Goal: Task Accomplishment & Management: Manage account settings

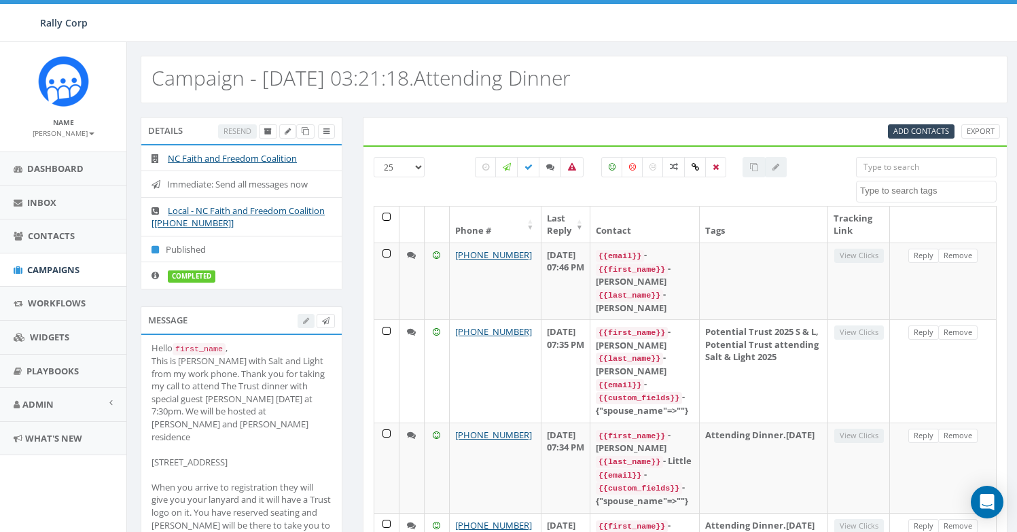
select select
click at [75, 274] on span "Campaigns" at bounding box center [53, 270] width 52 height 12
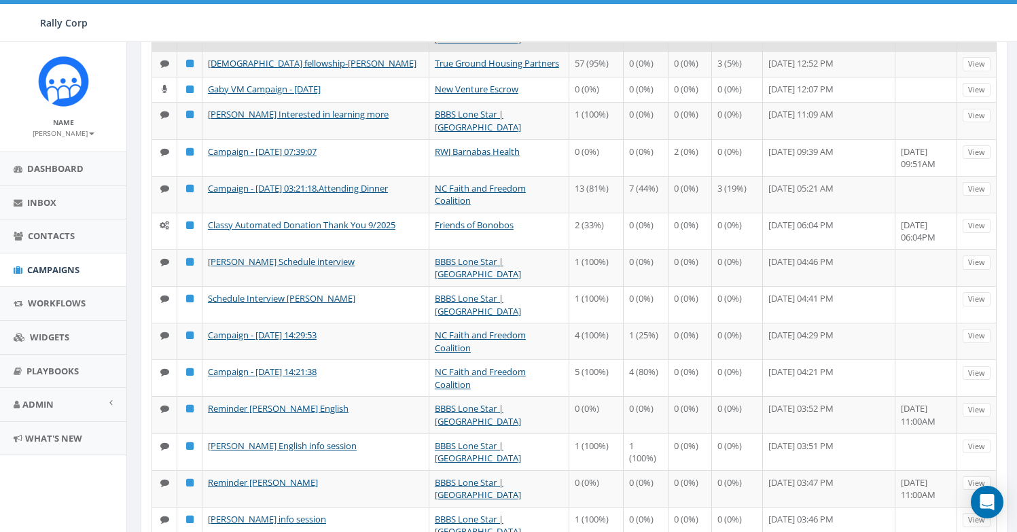
scroll to position [652, 0]
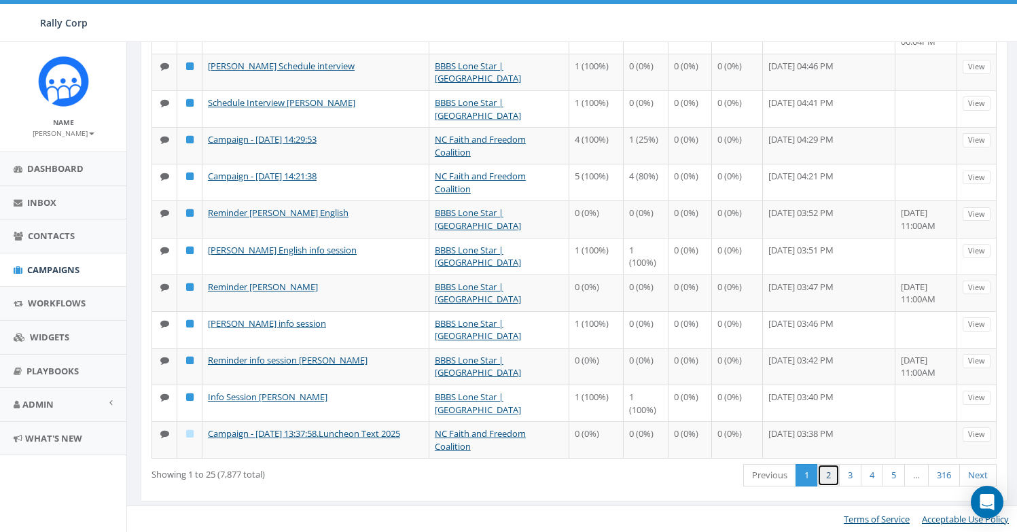
click at [824, 486] on link "2" at bounding box center [828, 475] width 22 height 22
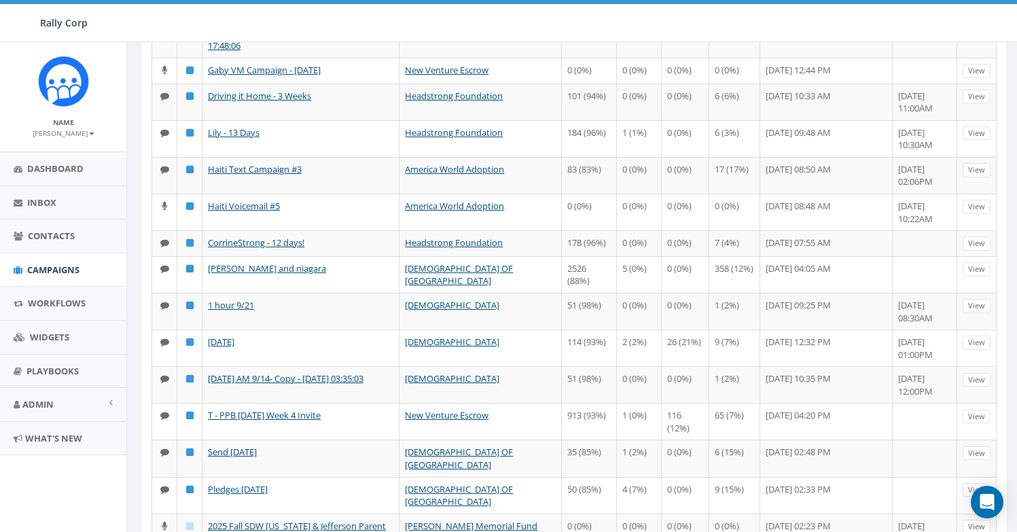
scroll to position [39, 0]
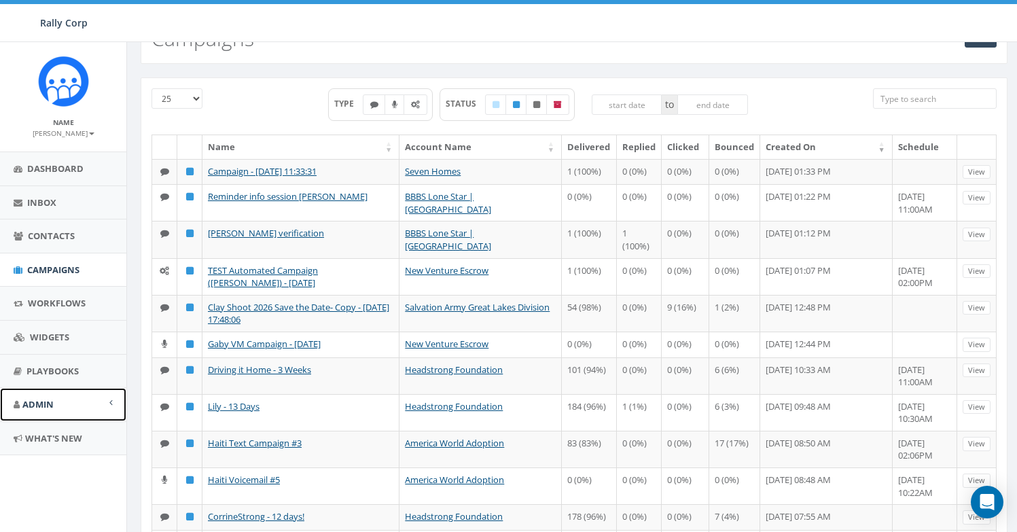
click at [54, 402] on link "Admin" at bounding box center [63, 404] width 126 height 33
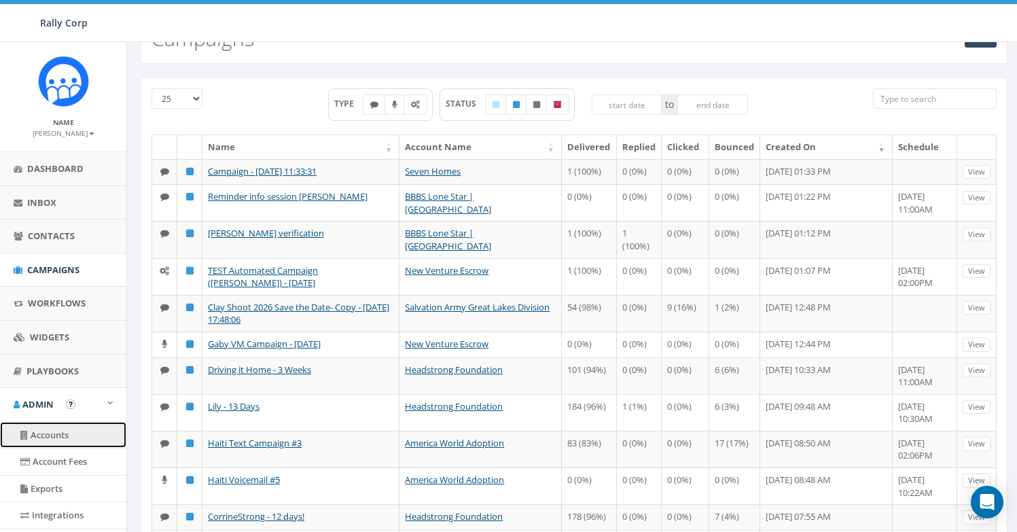
click at [65, 431] on link "Accounts" at bounding box center [63, 435] width 126 height 26
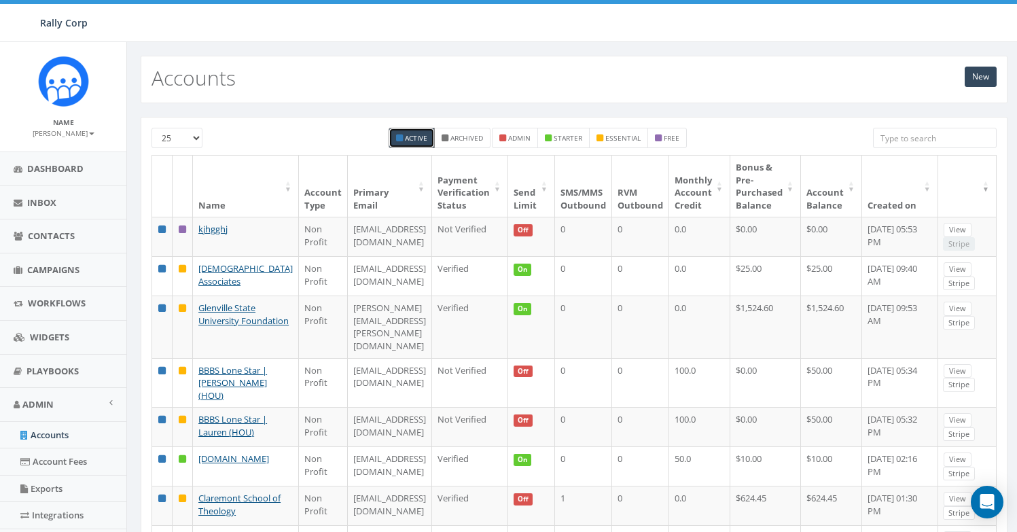
click at [910, 134] on input "search" at bounding box center [935, 138] width 124 height 20
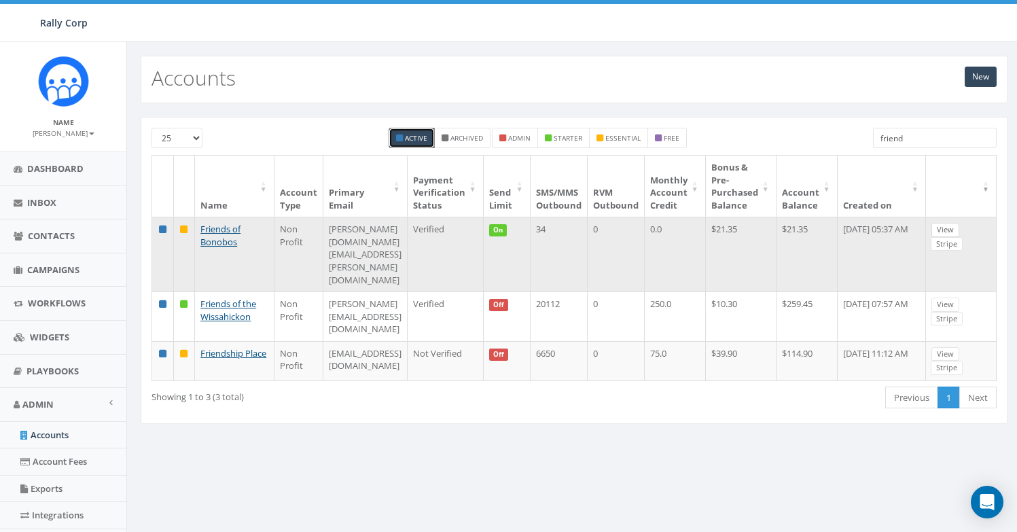
type input "friend"
click at [959, 225] on link "View" at bounding box center [945, 230] width 28 height 14
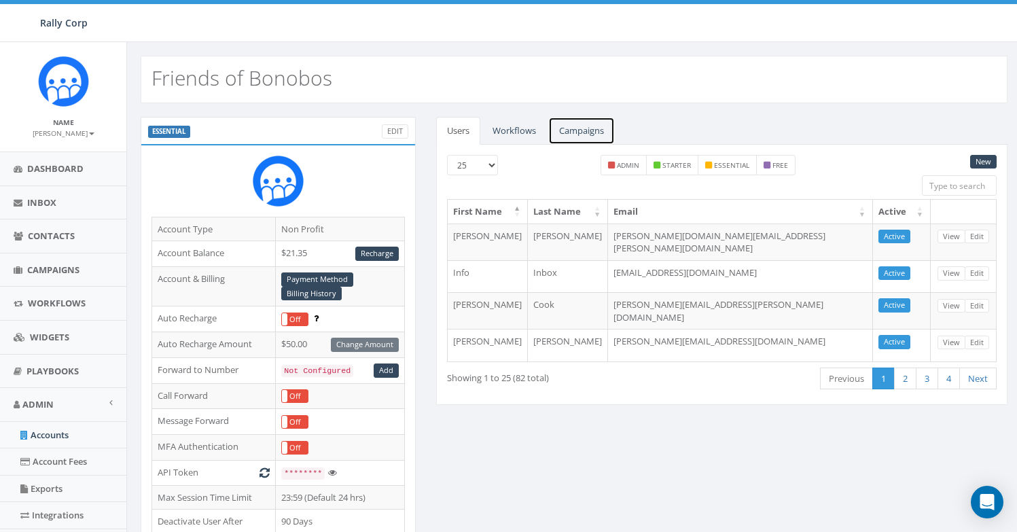
click at [583, 127] on link "Campaigns" at bounding box center [581, 131] width 67 height 28
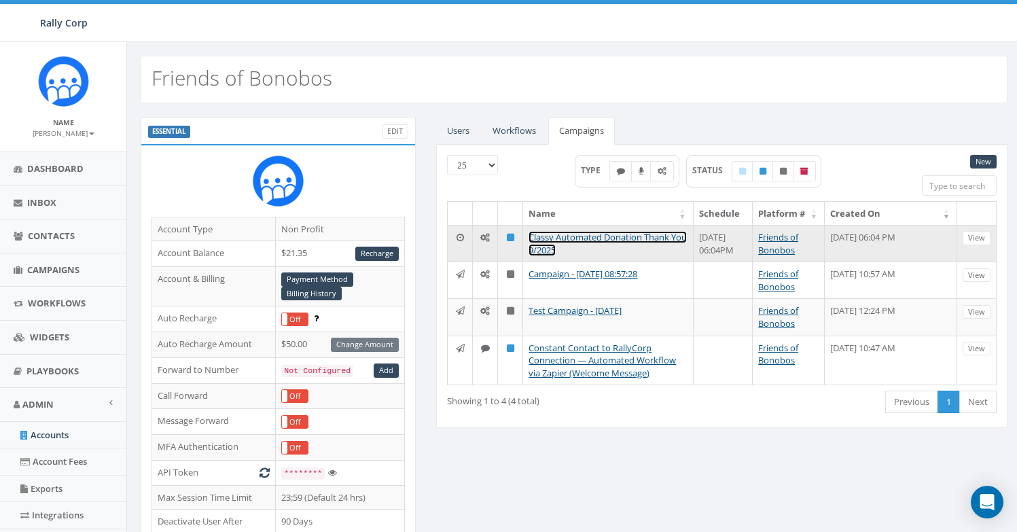
click at [576, 238] on link "Classy Automated Donation Thank You 9/2025" at bounding box center [607, 243] width 158 height 25
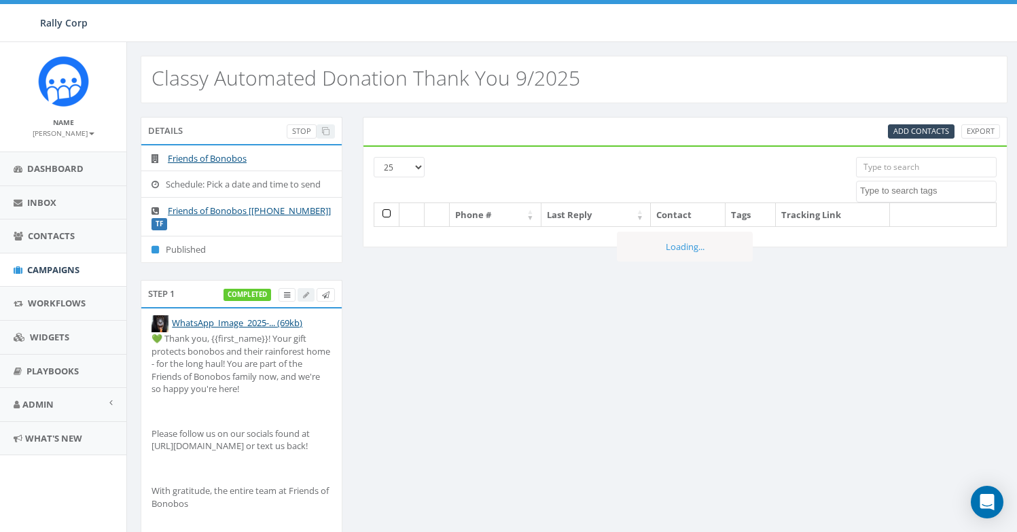
select select
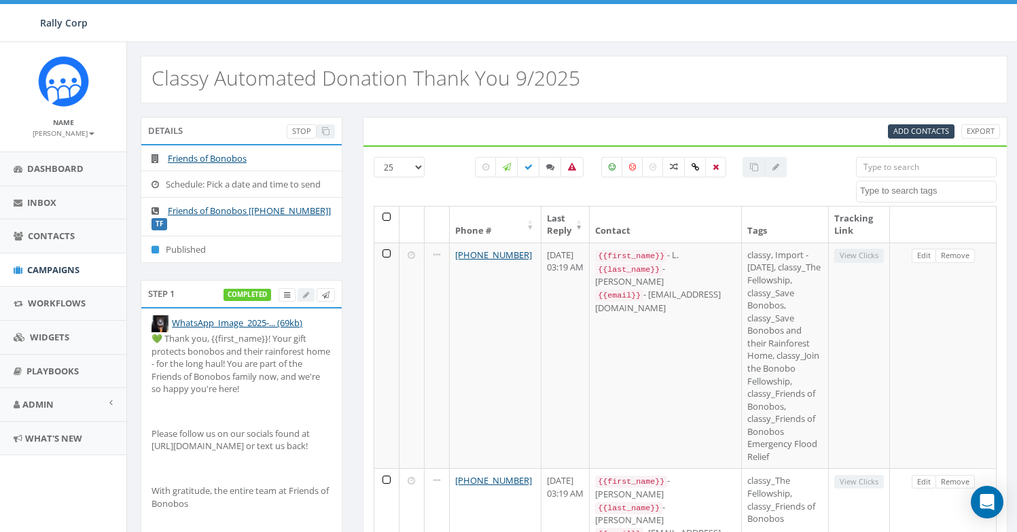
click at [463, 75] on h2 "Classy Automated Donation Thank You 9/2025" at bounding box center [365, 78] width 429 height 22
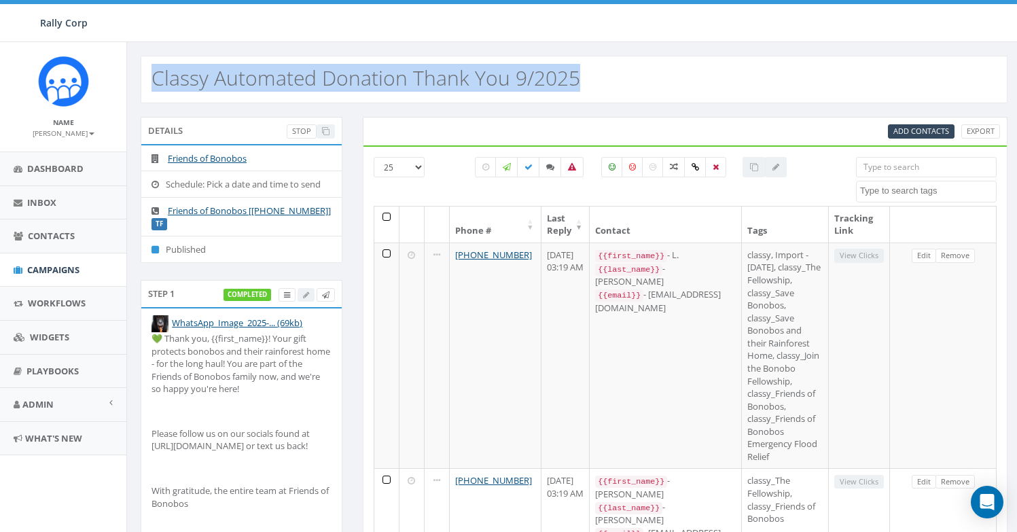
click at [463, 75] on h2 "Classy Automated Donation Thank You 9/2025" at bounding box center [365, 78] width 429 height 22
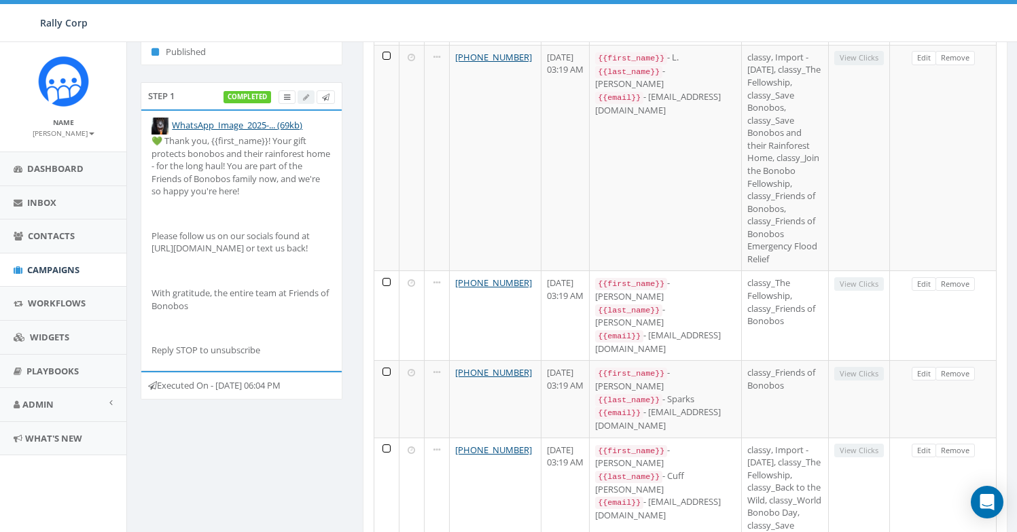
scroll to position [291, 0]
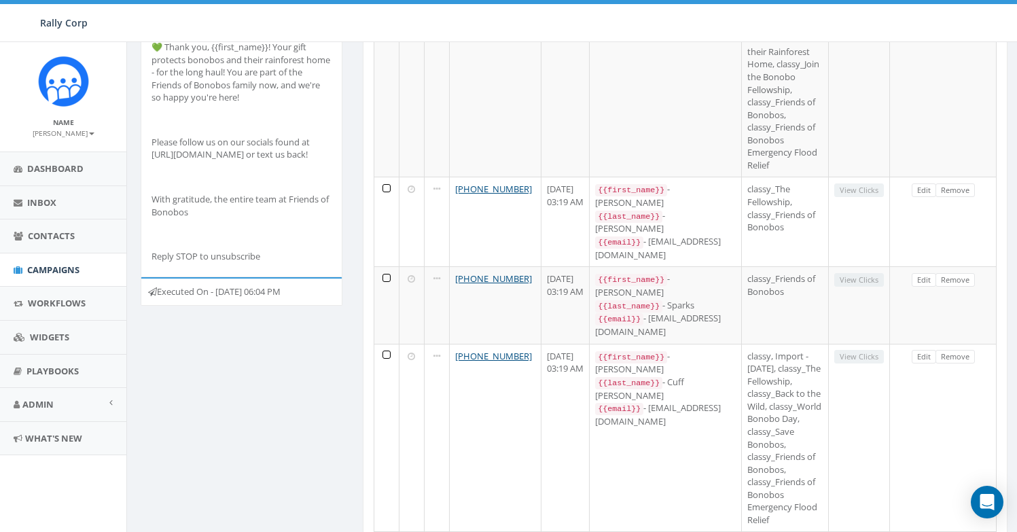
click at [274, 294] on div "Executed On - September 24, 2025 06:04 PM" at bounding box center [242, 291] width 202 height 29
click at [271, 343] on div "Details Stop Friends of Bonobos Schedule: Pick a date and time to send Friends …" at bounding box center [573, 452] width 887 height 1254
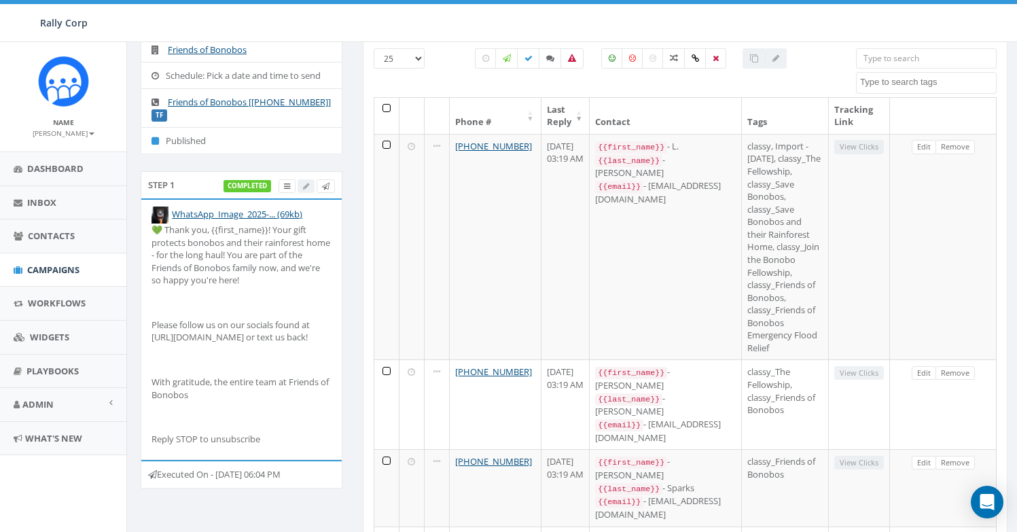
scroll to position [114, 0]
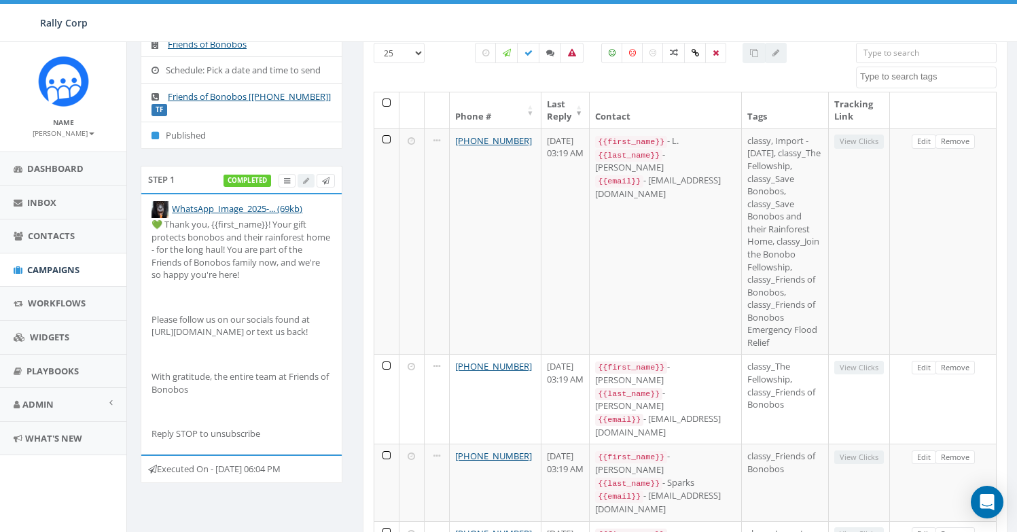
drag, startPoint x: 289, startPoint y: 467, endPoint x: 296, endPoint y: 482, distance: 16.4
click at [296, 482] on div "Executed On - September 24, 2025 06:04 PM" at bounding box center [242, 468] width 202 height 29
click at [290, 499] on div "Step 1 completed WhatsApp_Image_2025-... (69kb) 💚 Thank you, {{first_name}}! Yo…" at bounding box center [241, 332] width 222 height 333
drag, startPoint x: 183, startPoint y: 481, endPoint x: 161, endPoint y: 470, distance: 24.9
click at [161, 470] on div "Executed On - September 24, 2025 06:04 PM" at bounding box center [242, 468] width 202 height 29
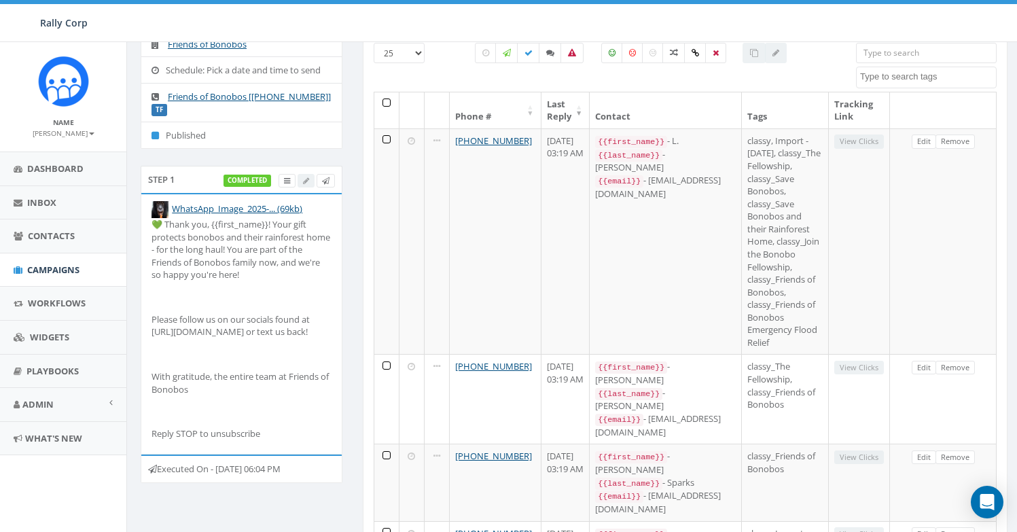
click at [201, 499] on div "Step 1 completed WhatsApp_Image_2025-... (69kb) 💚 Thank you, {{first_name}}! Yo…" at bounding box center [241, 332] width 222 height 333
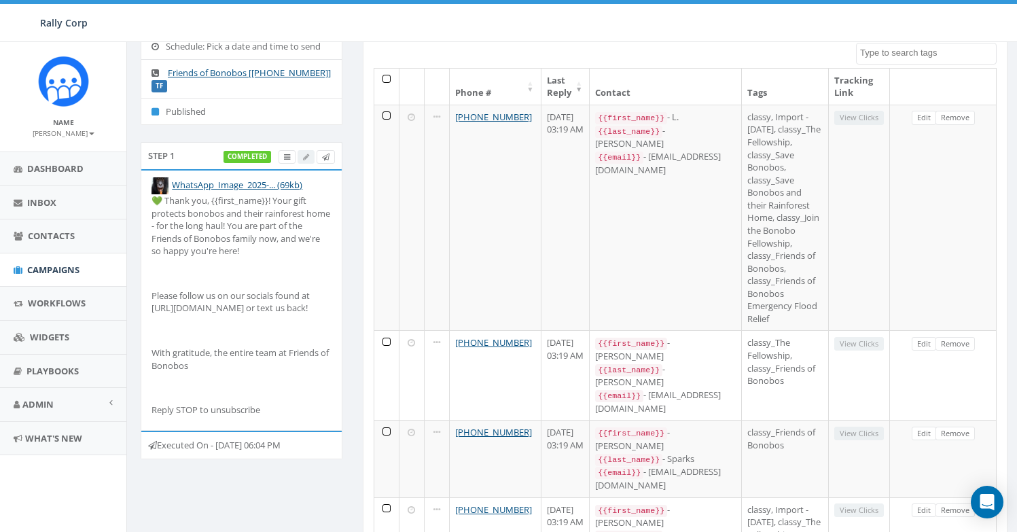
scroll to position [200, 0]
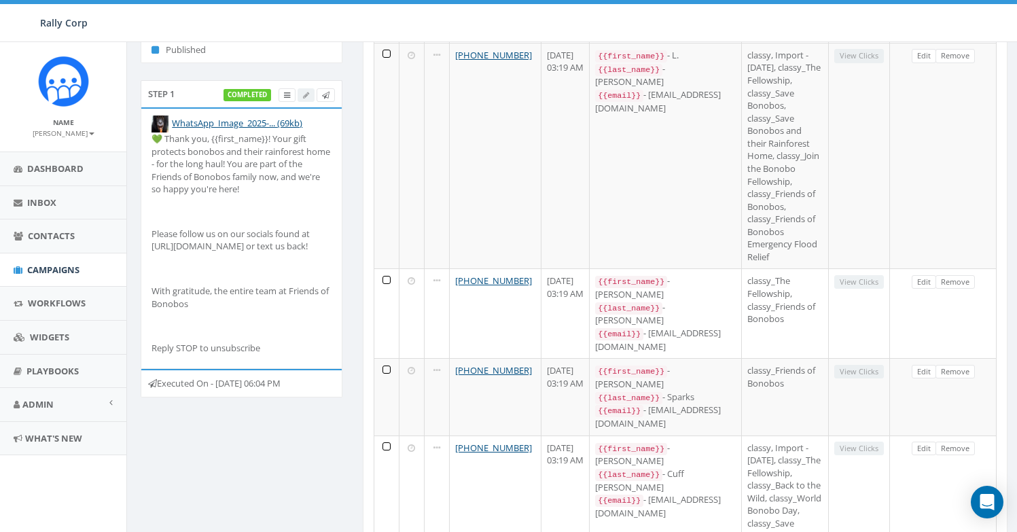
drag, startPoint x: 180, startPoint y: 397, endPoint x: 146, endPoint y: 380, distance: 38.0
click at [146, 380] on div "Executed On - September 24, 2025 06:04 PM" at bounding box center [242, 383] width 202 height 29
drag, startPoint x: 174, startPoint y: 399, endPoint x: 149, endPoint y: 382, distance: 30.0
click at [149, 382] on div "Executed On - September 24, 2025 06:04 PM" at bounding box center [242, 383] width 202 height 29
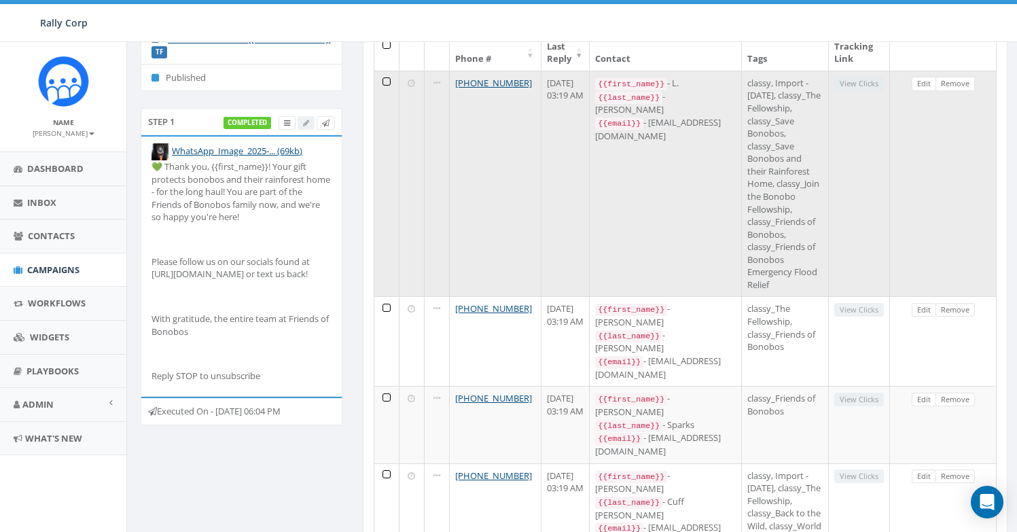
scroll to position [172, 0]
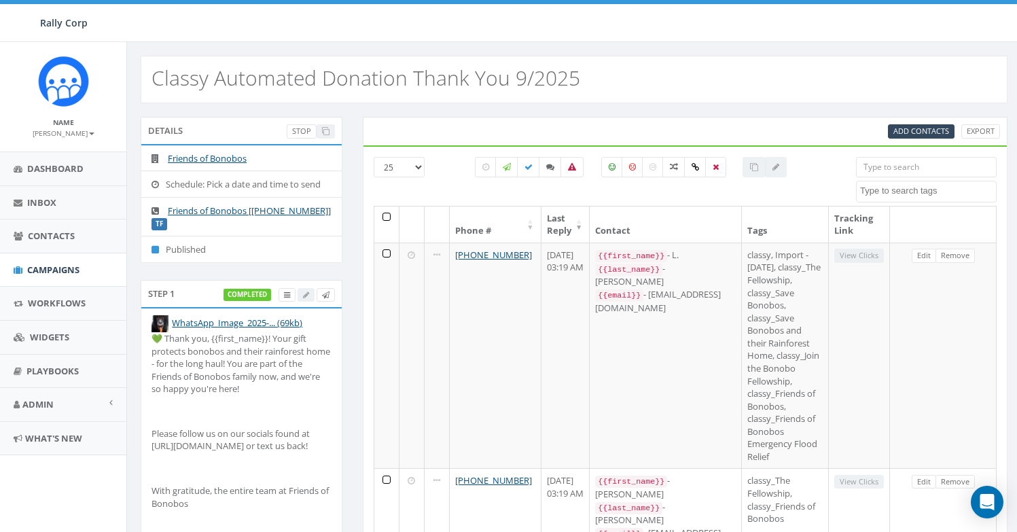
select select
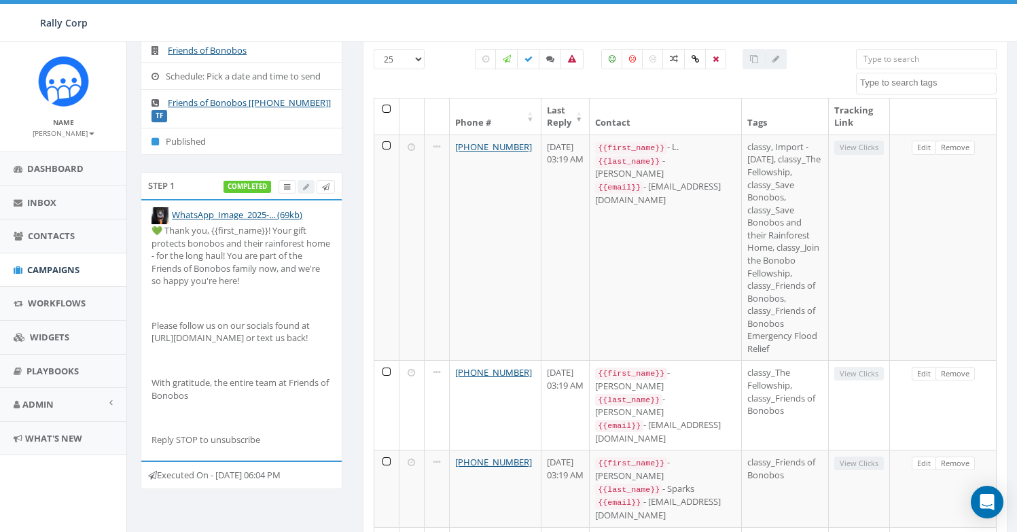
click at [178, 480] on div "Executed On - September 24, 2025 06:04 PM" at bounding box center [242, 474] width 202 height 29
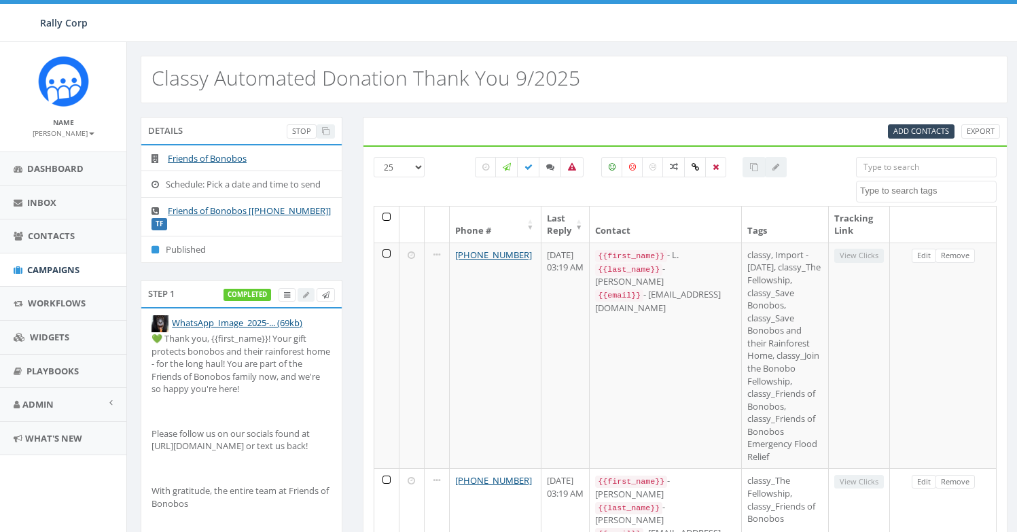
select select
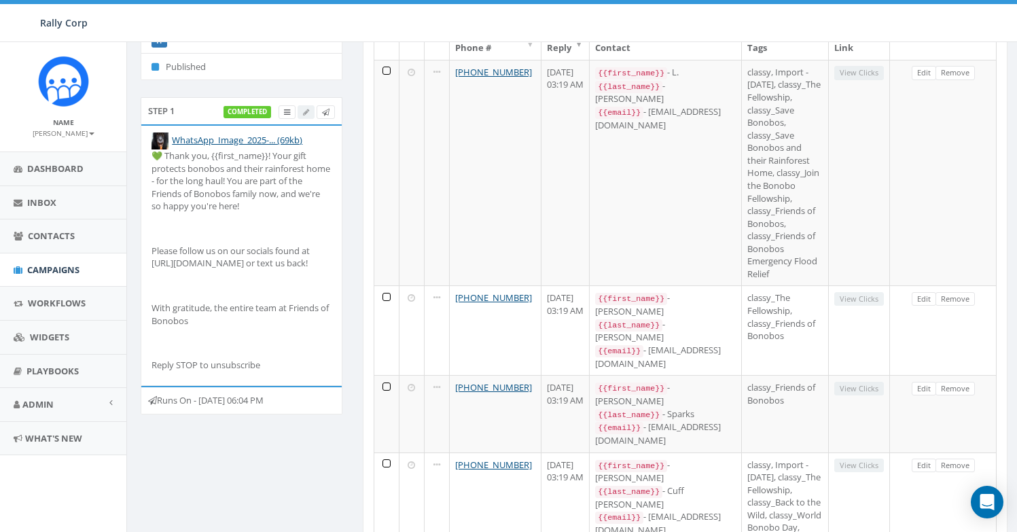
scroll to position [183, 0]
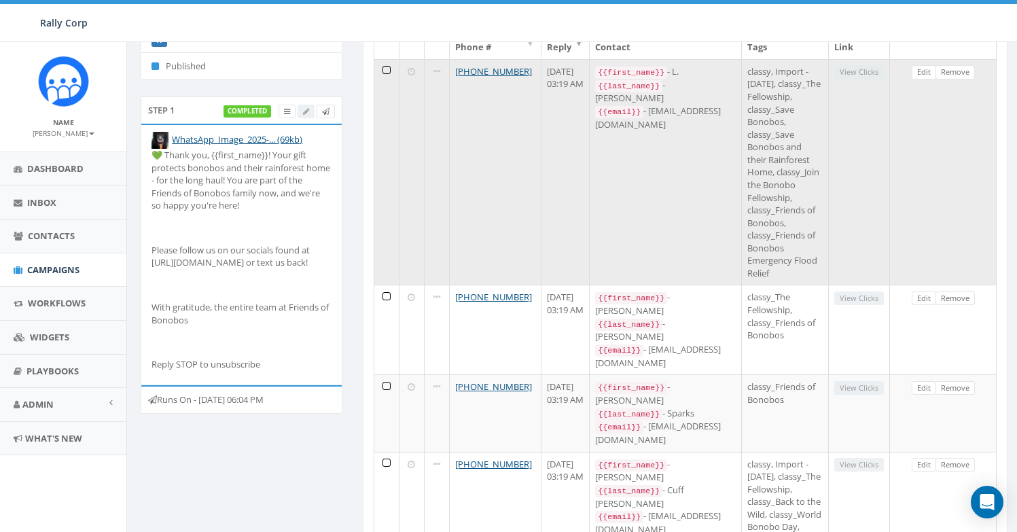
click at [627, 112] on div "{{email}} - [EMAIL_ADDRESS][DOMAIN_NAME]" at bounding box center [665, 118] width 141 height 26
click at [627, 112] on div "{{email}} - GR8APPE@AOL.COM" at bounding box center [665, 118] width 141 height 26
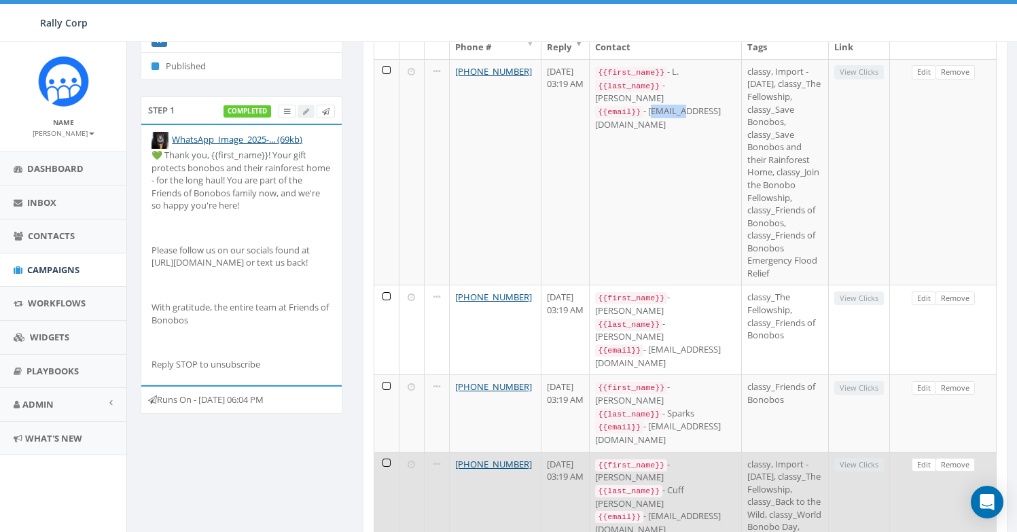
copy div "GR8APPE"
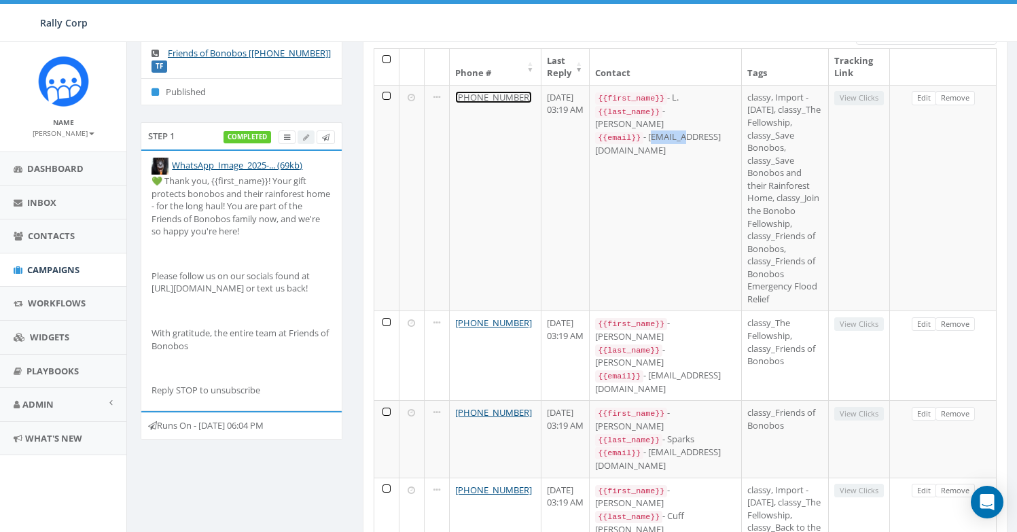
scroll to position [0, 0]
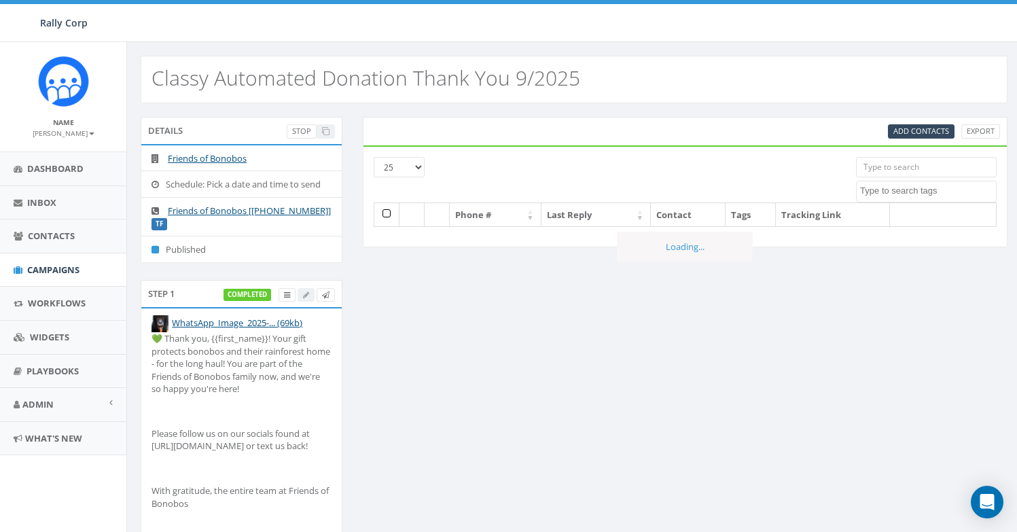
select select
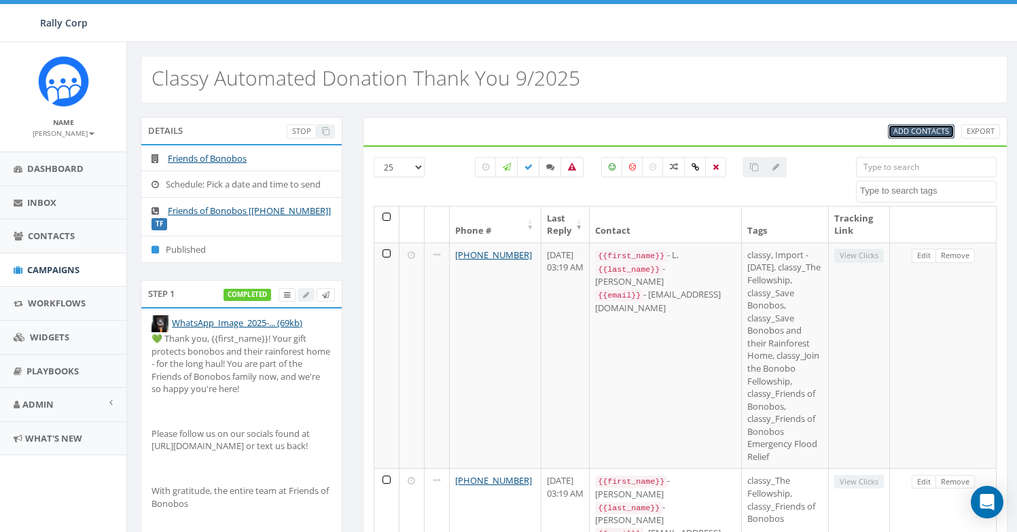
click at [924, 132] on span "Add Contacts" at bounding box center [921, 131] width 56 height 10
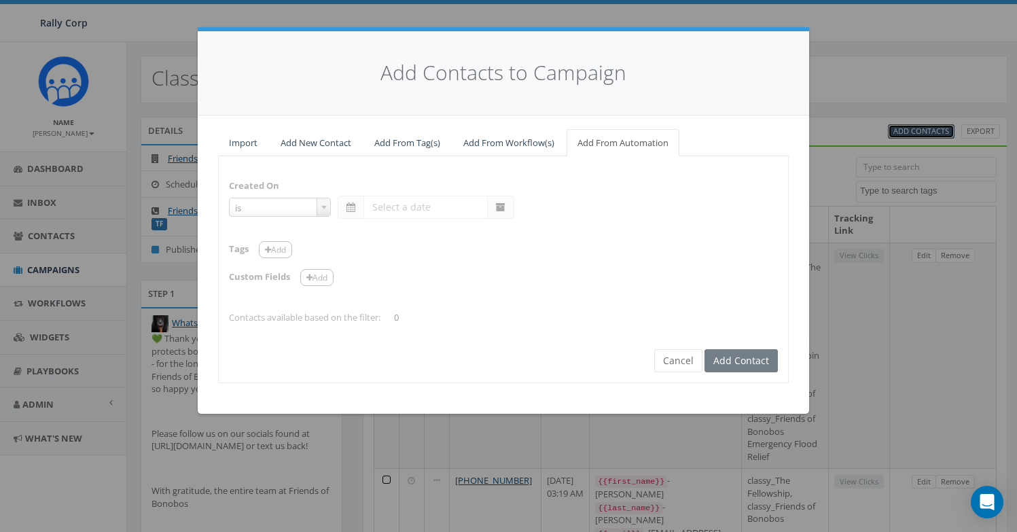
select select "is on or after"
type input "[DATE]"
select select "contains"
select select
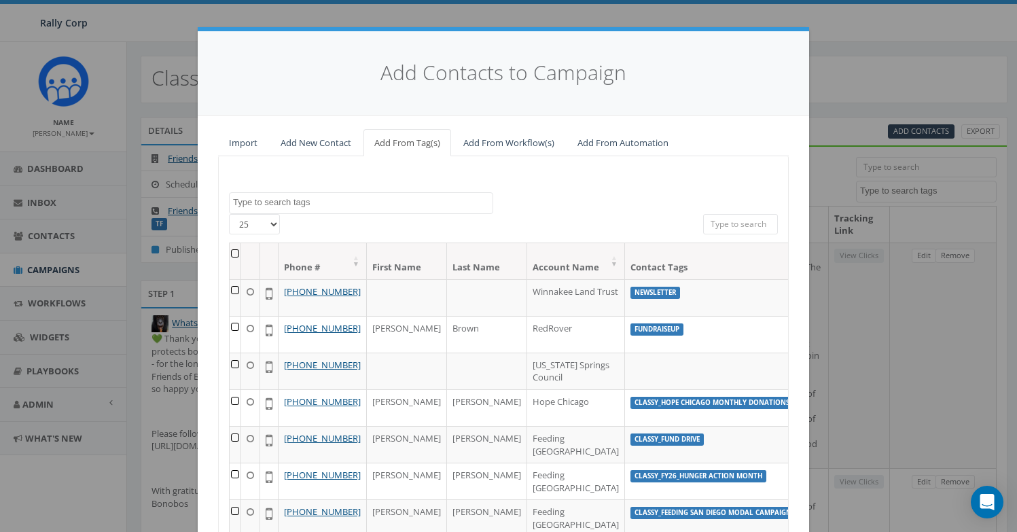
click at [741, 225] on input "search" at bounding box center [740, 224] width 75 height 20
paste input "[PHONE_NUMBER]"
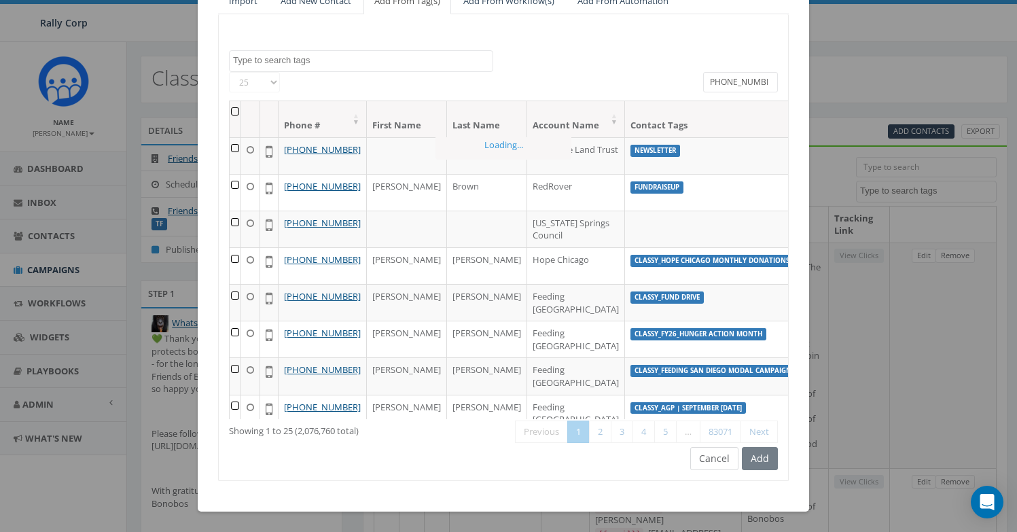
type input "[PHONE_NUMBER]"
click at [709, 458] on button "Cancel" at bounding box center [714, 458] width 48 height 23
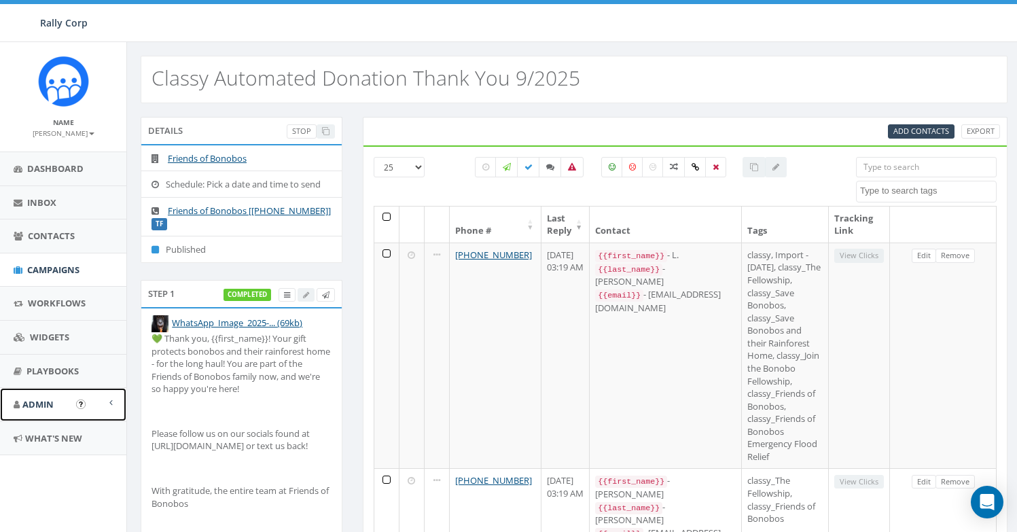
click at [108, 405] on link "Admin" at bounding box center [63, 404] width 126 height 33
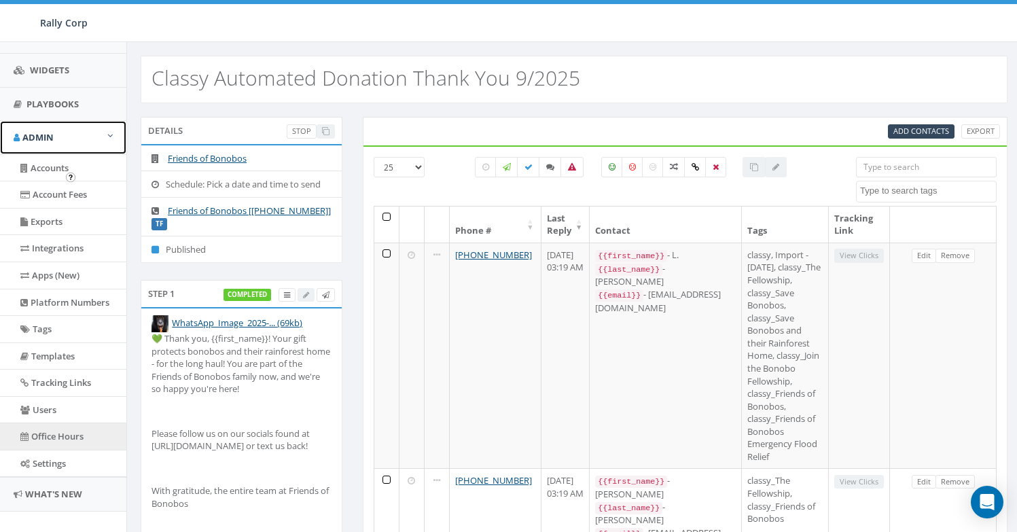
scroll to position [269, 0]
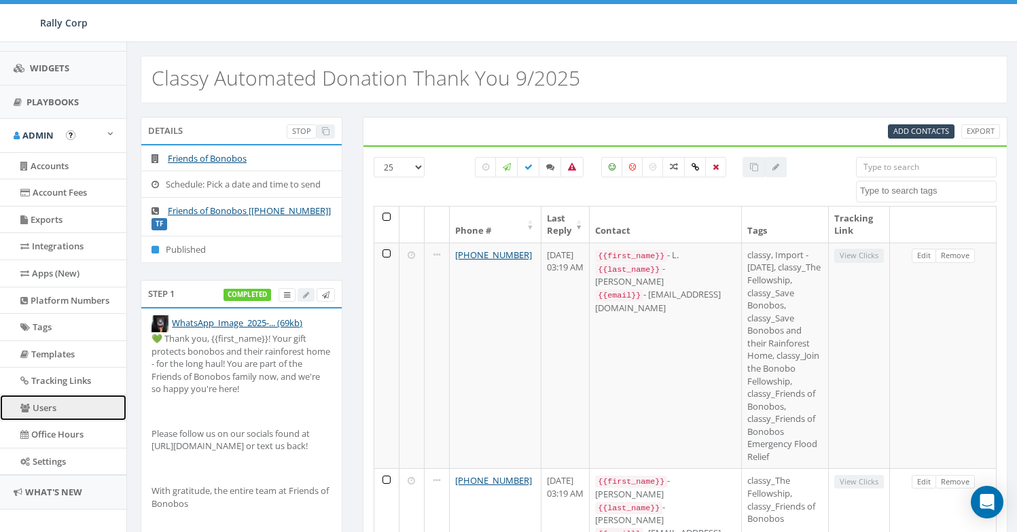
click at [58, 415] on link "Users" at bounding box center [63, 408] width 126 height 26
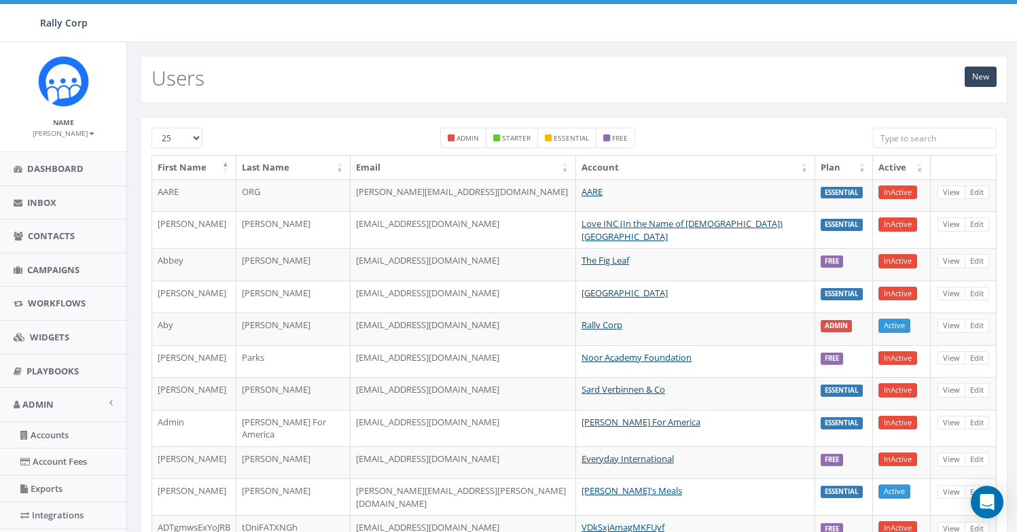
click at [927, 130] on input "search" at bounding box center [935, 138] width 124 height 20
type input "a"
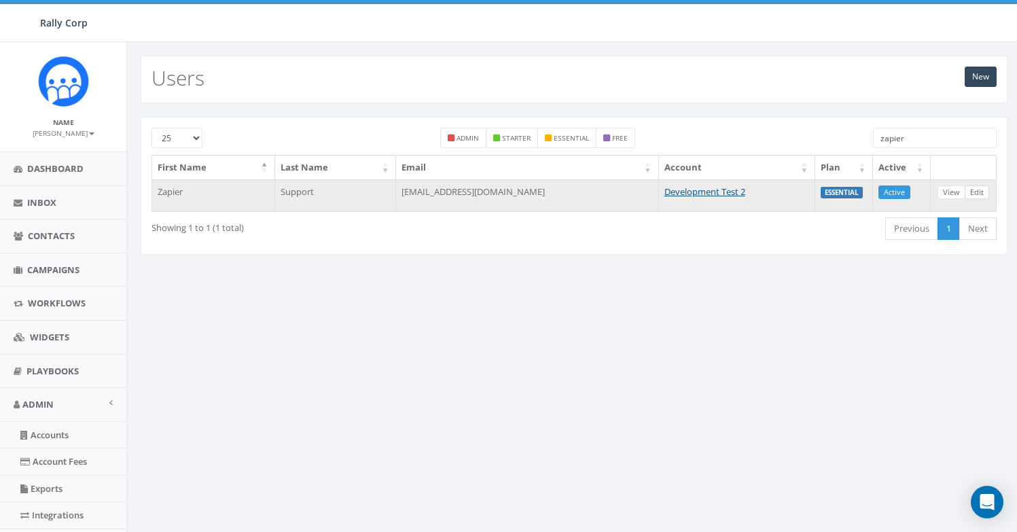
type input "zapier"
click at [979, 194] on link "Edit" at bounding box center [976, 192] width 24 height 14
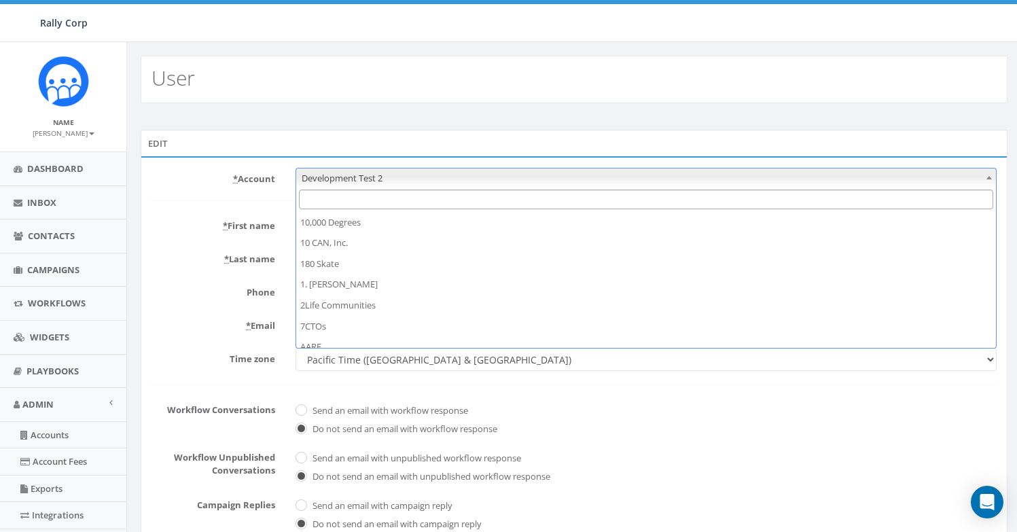
scroll to position [5025, 0]
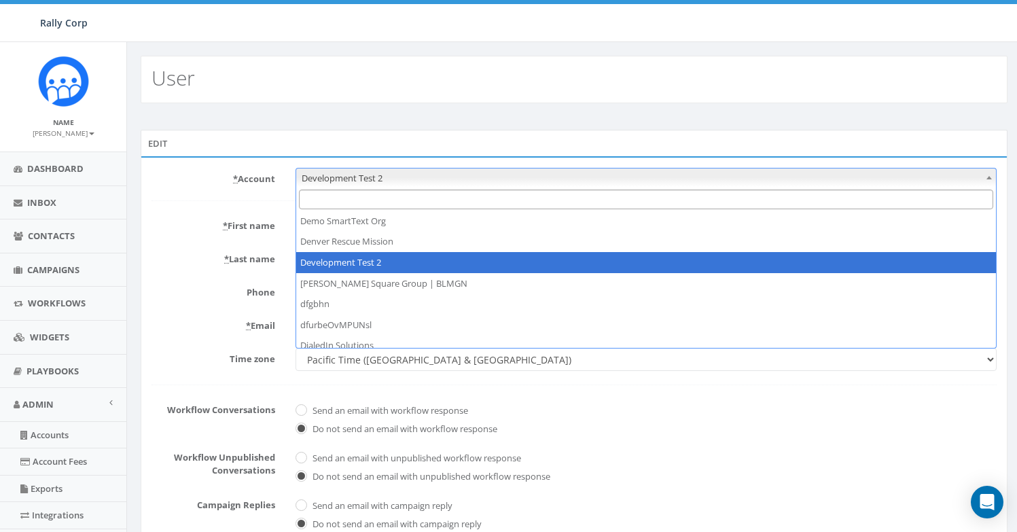
click at [453, 209] on span at bounding box center [646, 199] width 700 height 25
click at [454, 204] on input "Search" at bounding box center [646, 199] width 694 height 20
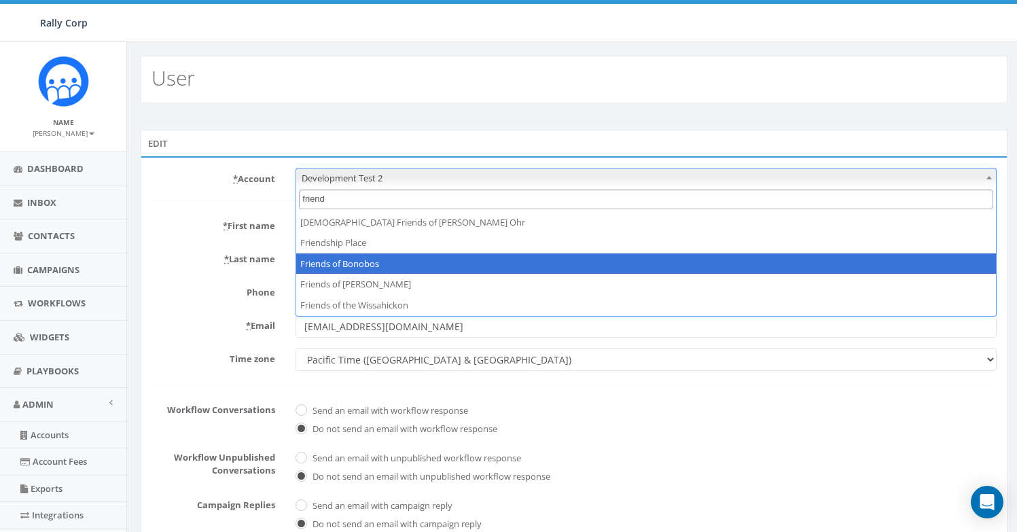
type input "friend"
select select "1047"
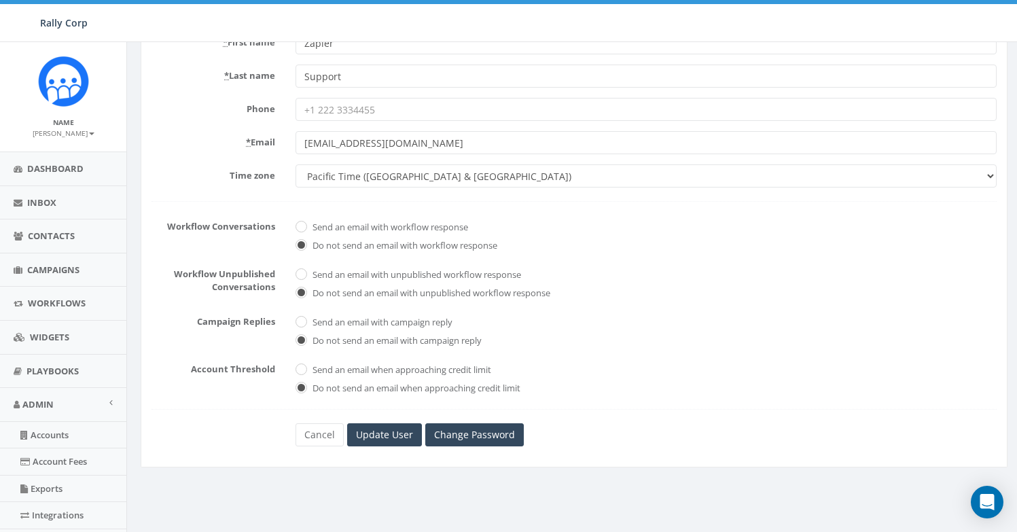
scroll to position [285, 0]
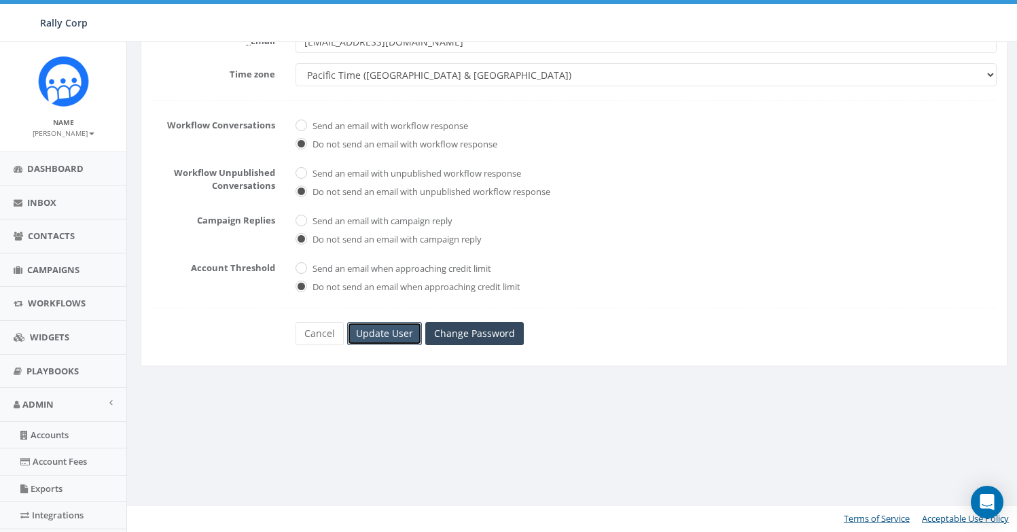
click at [383, 325] on input "Update User" at bounding box center [384, 333] width 75 height 23
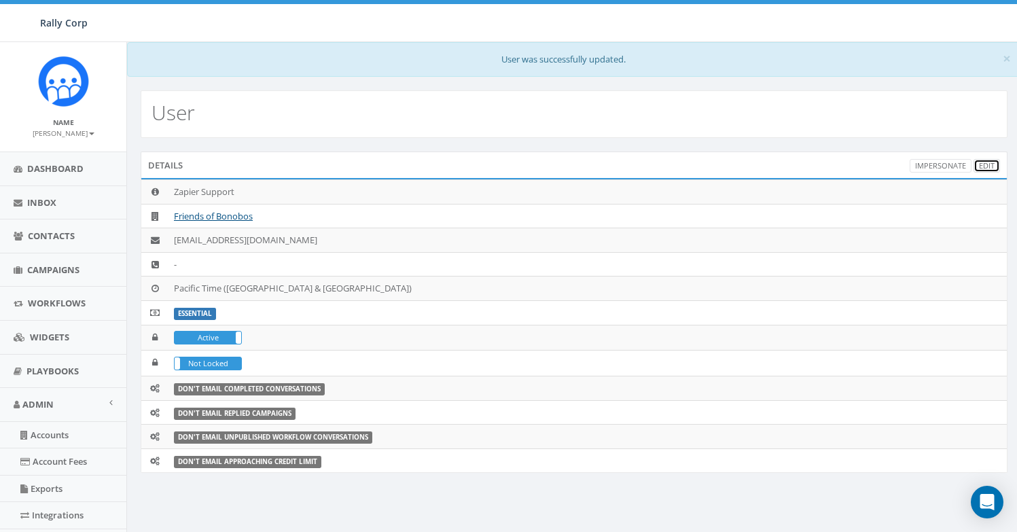
click at [981, 164] on link "Edit" at bounding box center [986, 166] width 26 height 14
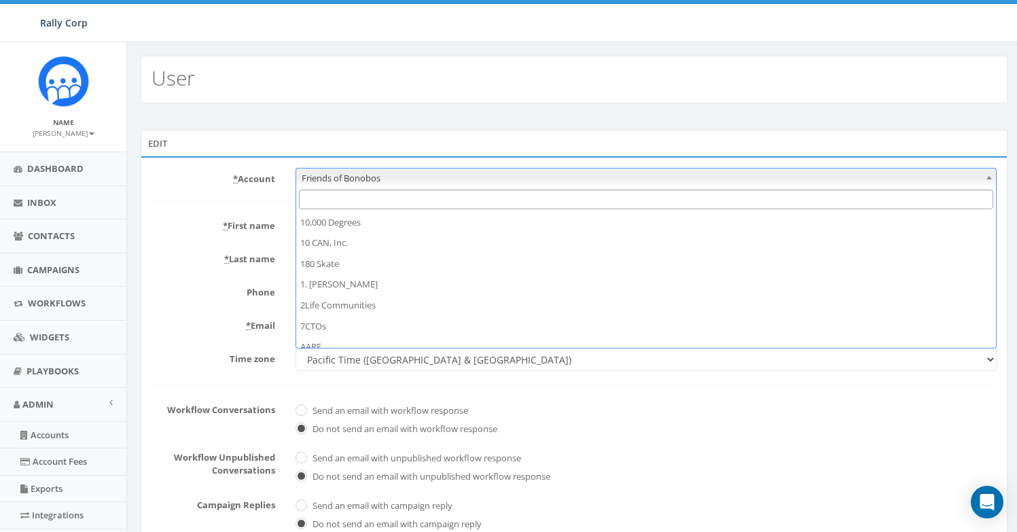
scroll to position [6665, 0]
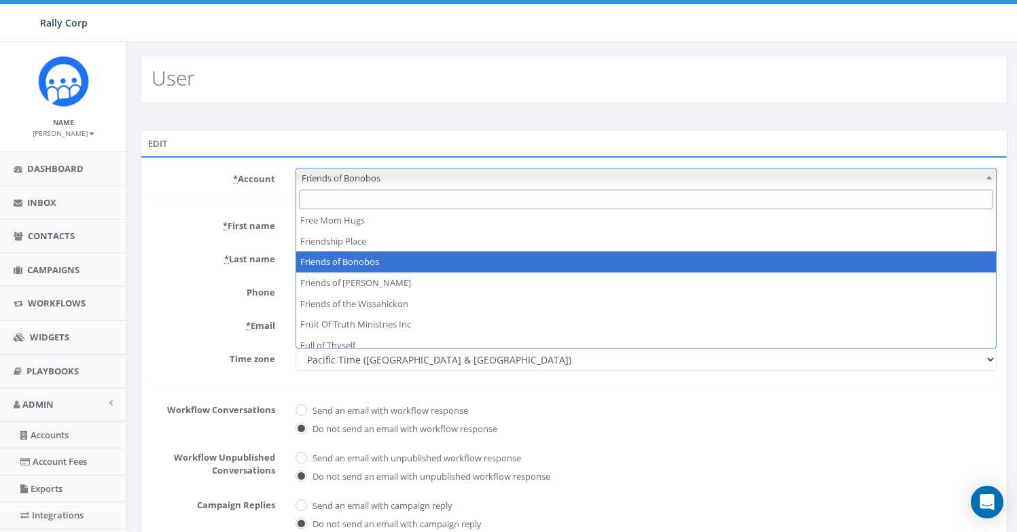
click at [383, 192] on input "Search" at bounding box center [646, 199] width 694 height 20
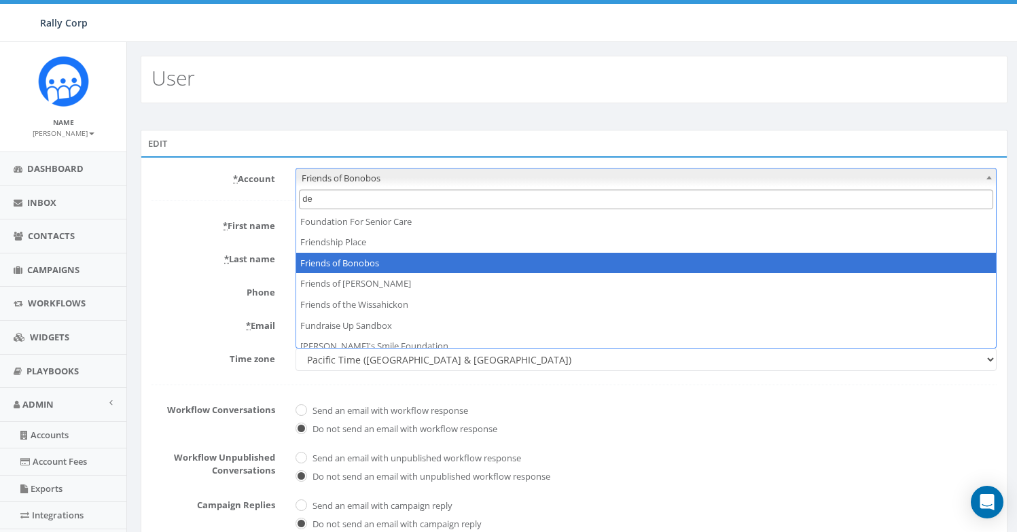
scroll to position [0, 0]
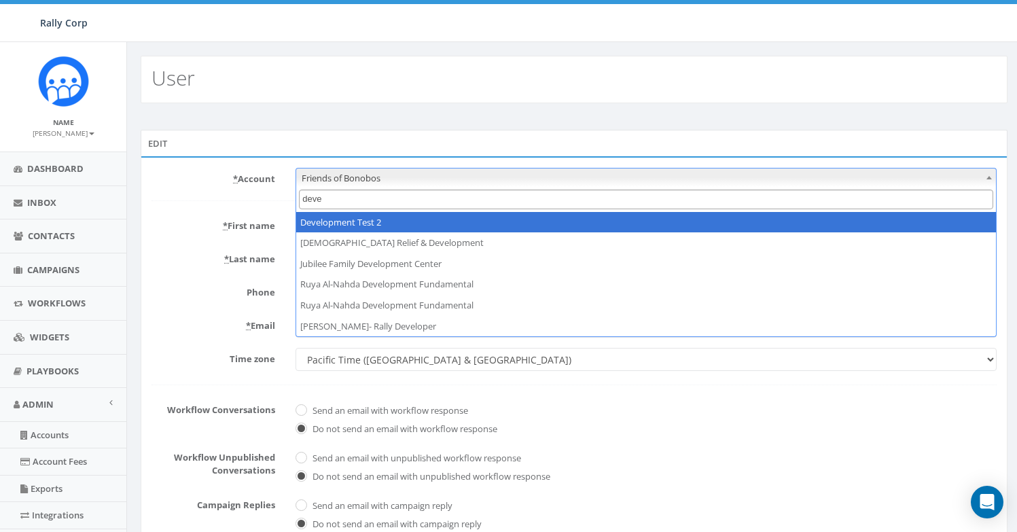
type input "deve"
select select "395"
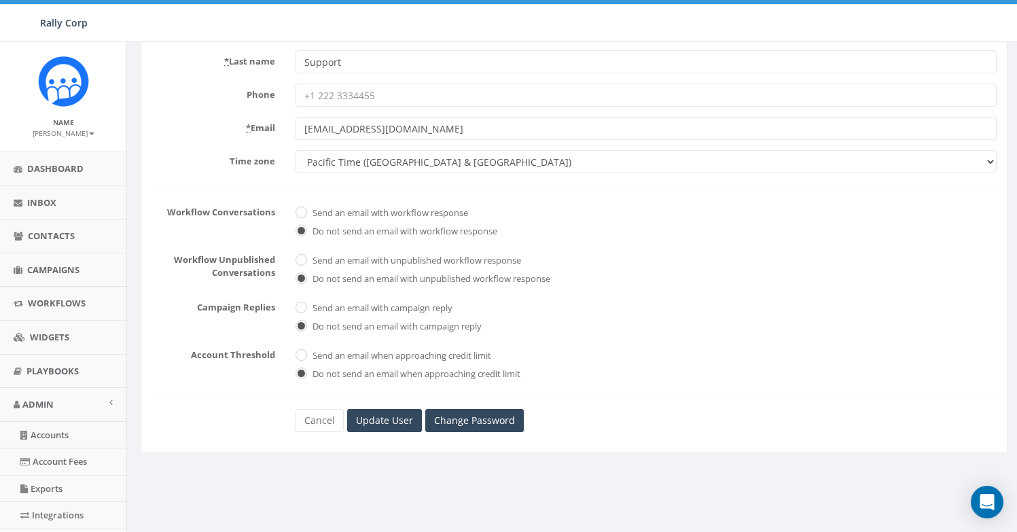
scroll to position [285, 0]
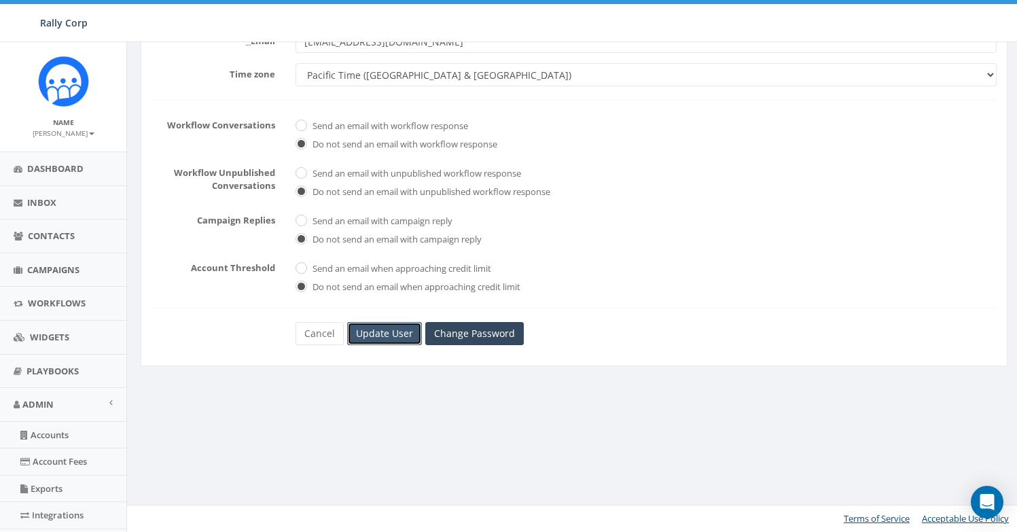
click at [389, 342] on input "Update User" at bounding box center [384, 333] width 75 height 23
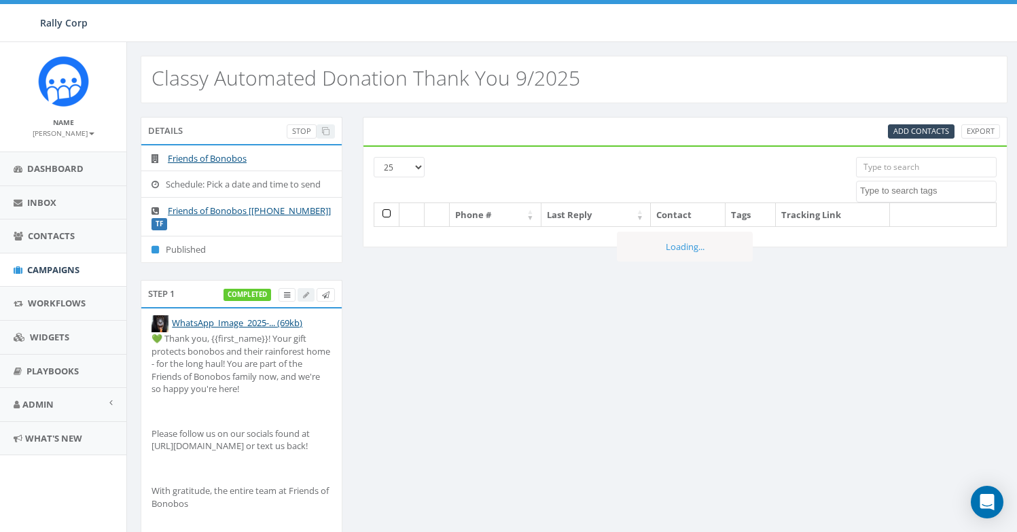
select select
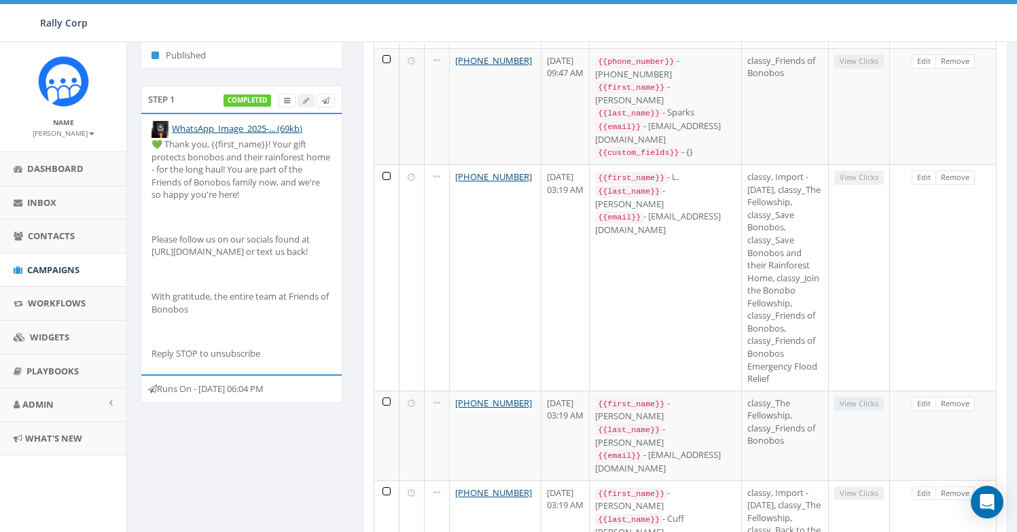
scroll to position [197, 0]
